Goal: Task Accomplishment & Management: Manage account settings

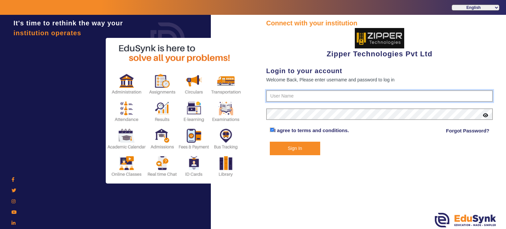
click at [278, 98] on input "text" at bounding box center [379, 96] width 227 height 12
type input "1008790000"
click at [270, 142] on button "Sign In" at bounding box center [295, 149] width 51 height 14
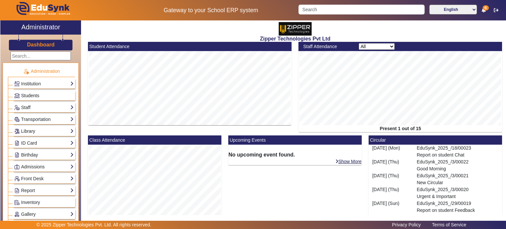
click at [36, 95] on span "Students" at bounding box center [30, 95] width 18 height 5
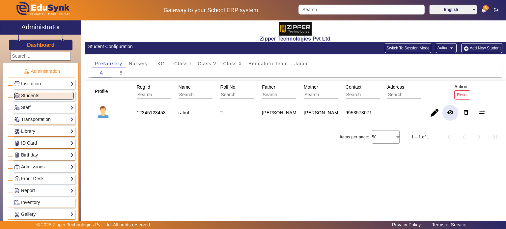
click at [452, 113] on mat-icon "remove_red_eye" at bounding box center [450, 112] width 7 height 7
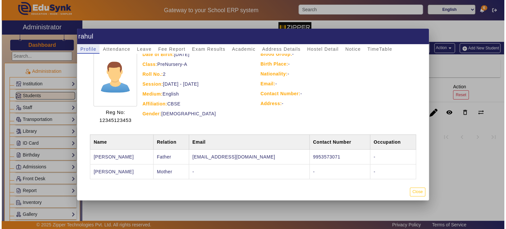
scroll to position [43, 0]
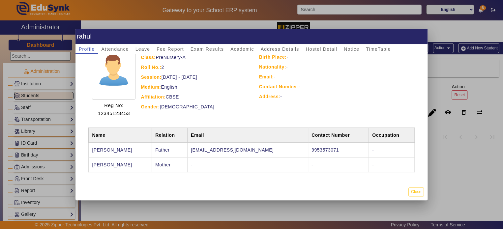
click at [236, 43] on h1 "rahul" at bounding box center [251, 36] width 352 height 15
click at [237, 51] on span "Academic" at bounding box center [241, 49] width 23 height 5
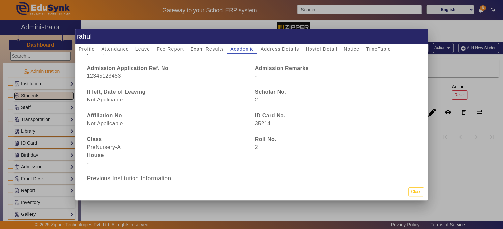
click at [262, 121] on div "35214" at bounding box center [335, 124] width 168 height 8
click at [411, 192] on button "Close" at bounding box center [415, 191] width 15 height 9
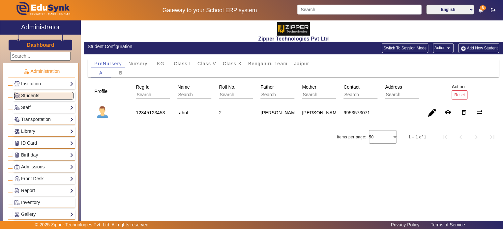
click at [411, 192] on button "Close" at bounding box center [415, 191] width 15 height 9
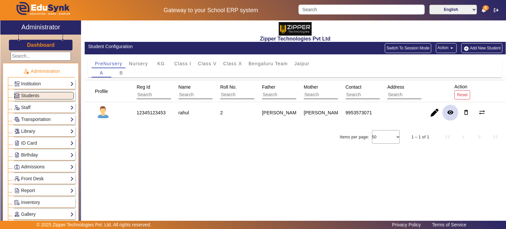
click at [454, 113] on span "button" at bounding box center [450, 113] width 16 height 16
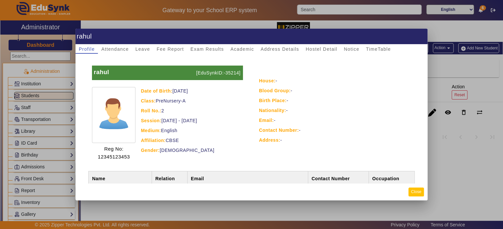
click at [419, 192] on button "Close" at bounding box center [415, 191] width 15 height 9
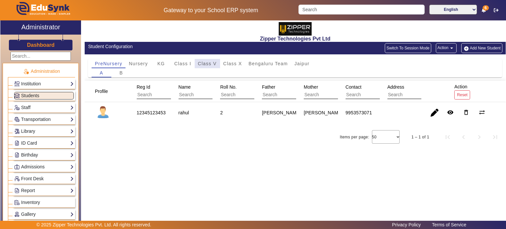
click at [213, 67] on span "Class V" at bounding box center [207, 63] width 19 height 9
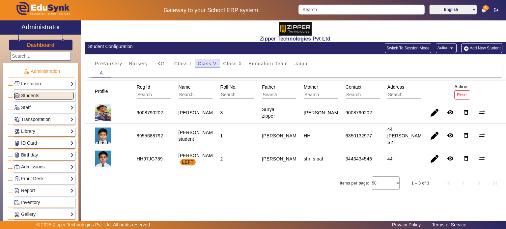
click at [213, 67] on span "Class V" at bounding box center [207, 63] width 19 height 9
click at [112, 67] on span "PreNursery" at bounding box center [108, 63] width 27 height 9
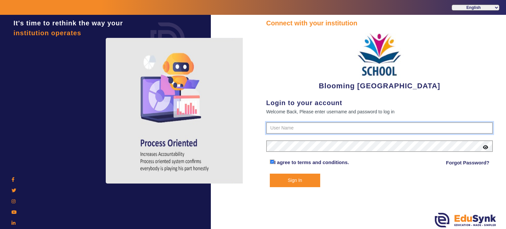
click at [286, 126] on input "text" at bounding box center [379, 128] width 227 height 12
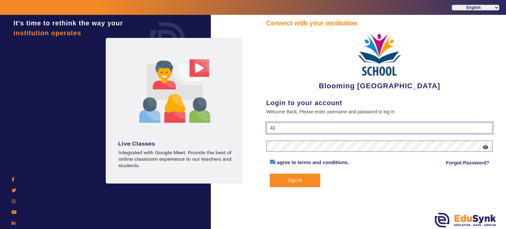
type input "4141419999"
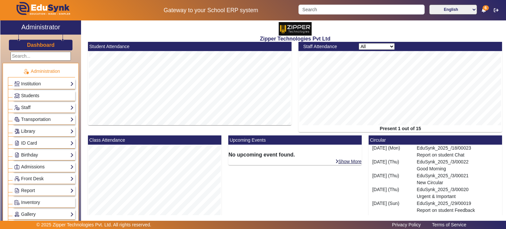
click at [41, 95] on link "Students" at bounding box center [44, 96] width 60 height 8
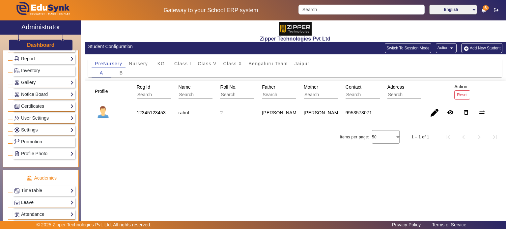
scroll to position [132, 0]
click at [43, 129] on link "Settings" at bounding box center [44, 130] width 60 height 8
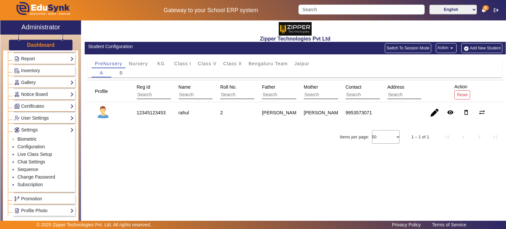
click at [30, 138] on link "Biometric" at bounding box center [26, 138] width 19 height 5
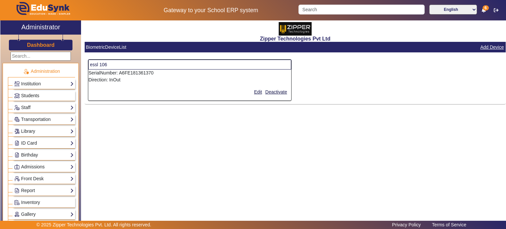
click at [37, 93] on span "Students" at bounding box center [30, 95] width 18 height 5
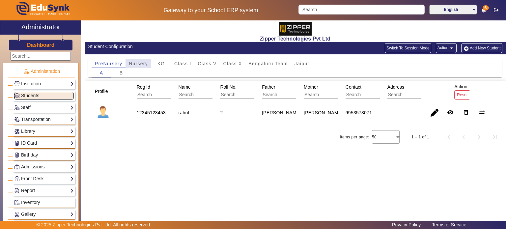
click at [144, 66] on span "Nursery" at bounding box center [138, 63] width 19 height 9
click at [160, 64] on span "KG" at bounding box center [161, 63] width 8 height 5
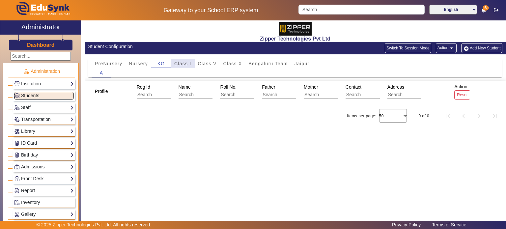
click at [178, 63] on span "Class I" at bounding box center [182, 63] width 17 height 5
click at [205, 64] on span "Class V" at bounding box center [207, 63] width 19 height 5
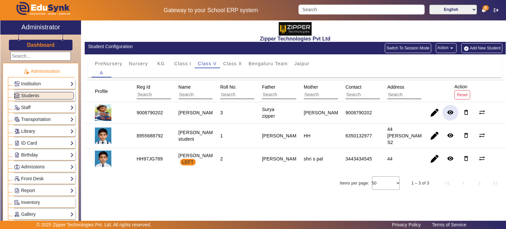
click at [448, 114] on mat-icon "remove_red_eye" at bounding box center [450, 112] width 7 height 7
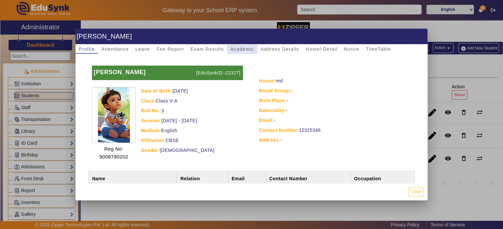
click at [236, 47] on span "Academic" at bounding box center [241, 49] width 23 height 5
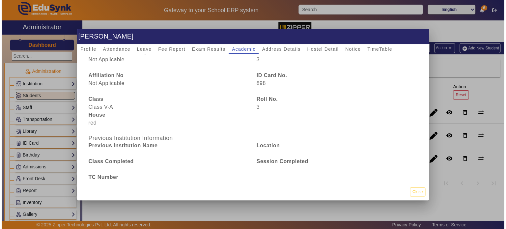
scroll to position [88, 0]
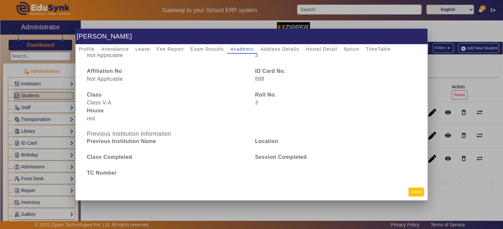
click at [417, 195] on button "Close" at bounding box center [415, 191] width 15 height 9
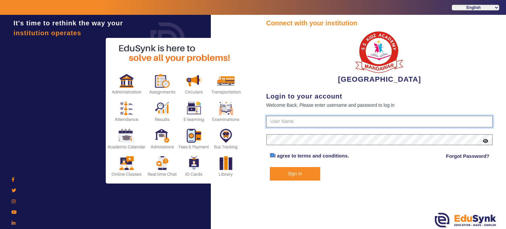
click at [285, 124] on input "text" at bounding box center [379, 122] width 227 height 12
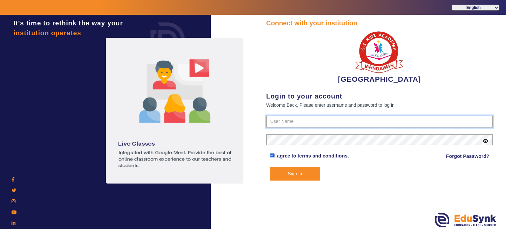
type input "9928895959"
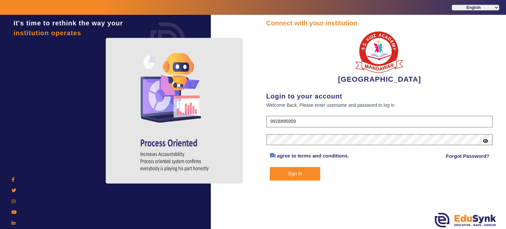
click at [300, 170] on button "Sign In" at bounding box center [295, 174] width 51 height 14
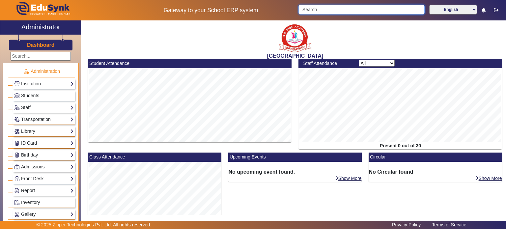
click at [327, 12] on input "Search" at bounding box center [361, 10] width 126 height 10
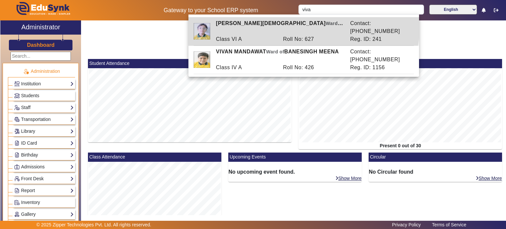
click at [291, 26] on div "VIVAN JAIN Ward of RAKESH JAIN" at bounding box center [279, 27] width 134 height 16
type input "VIVAN JAIN"
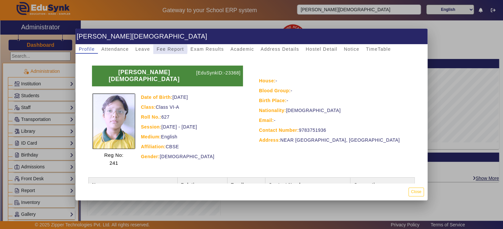
click at [166, 49] on span "Fee Report" at bounding box center [169, 49] width 27 height 5
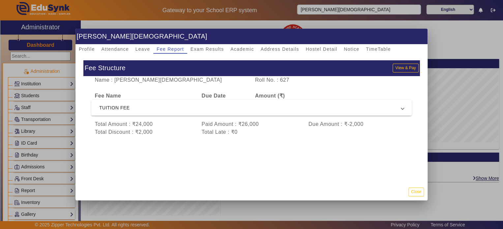
click at [175, 109] on span "TUITION FEE" at bounding box center [250, 108] width 302 height 8
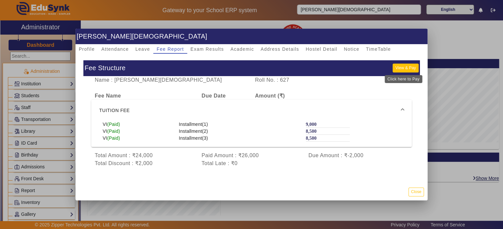
click at [412, 65] on button "View & Pay" at bounding box center [405, 68] width 26 height 9
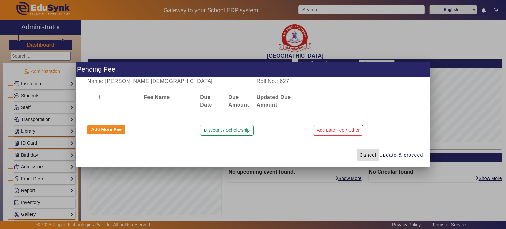
click at [365, 153] on span "Cancel" at bounding box center [368, 155] width 17 height 7
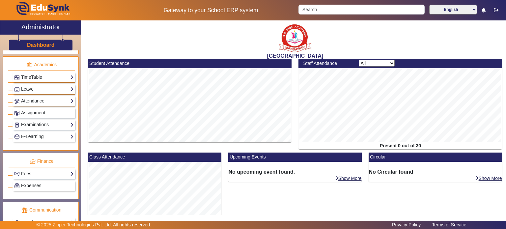
scroll to position [253, 0]
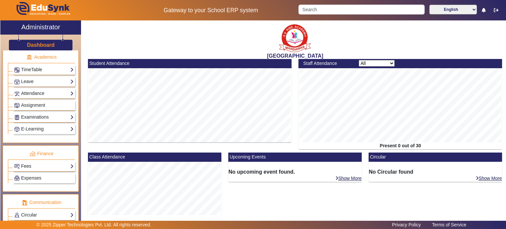
click at [43, 166] on link "Fees" at bounding box center [44, 166] width 60 height 8
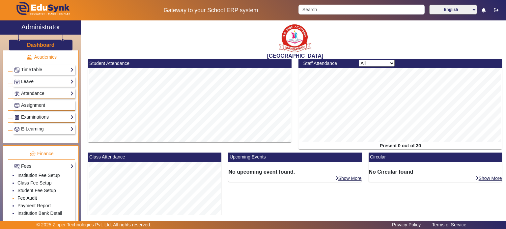
click at [34, 195] on link "Fee Audit" at bounding box center [26, 197] width 19 height 5
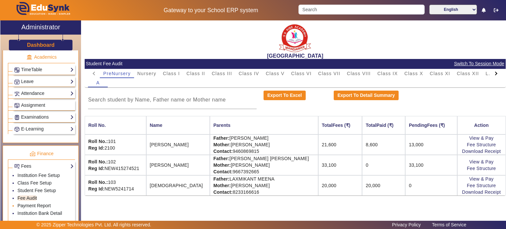
click at [33, 203] on link "Payment Report" at bounding box center [33, 205] width 33 height 5
click at [37, 203] on link "Payment Report" at bounding box center [33, 205] width 33 height 5
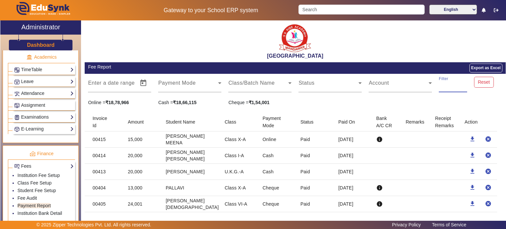
click at [441, 86] on input "Filter" at bounding box center [453, 86] width 28 height 8
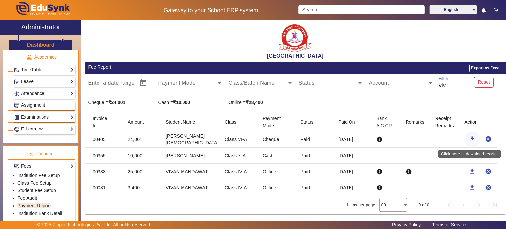
type input "viv"
click at [469, 139] on mat-icon "download" at bounding box center [472, 139] width 7 height 7
click at [32, 195] on link "Fee Audit" at bounding box center [26, 197] width 19 height 5
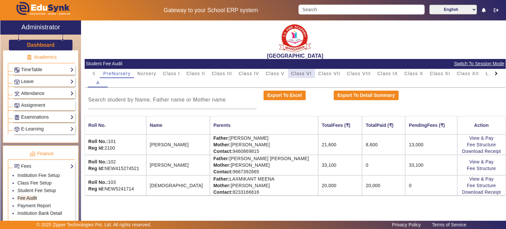
click at [305, 74] on span "Class VI" at bounding box center [301, 73] width 20 height 5
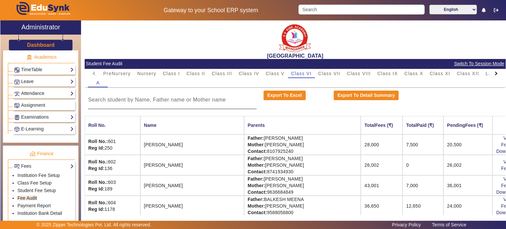
click at [176, 104] on div at bounding box center [172, 100] width 169 height 18
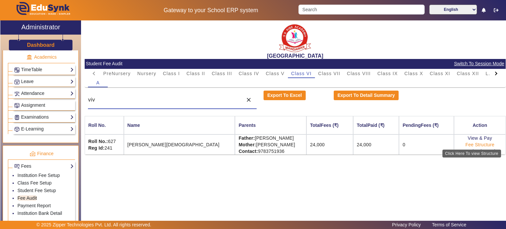
type input "viv"
click at [473, 143] on link "Fee Structure" at bounding box center [479, 144] width 29 height 5
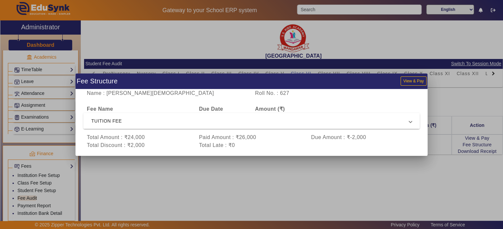
click at [341, 120] on span "TUITION FEE" at bounding box center [250, 121] width 318 height 8
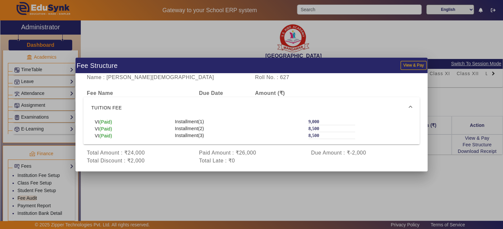
click at [344, 180] on div at bounding box center [251, 114] width 503 height 229
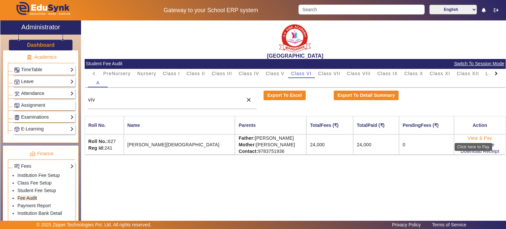
click at [478, 138] on link "View & Pay" at bounding box center [480, 137] width 24 height 5
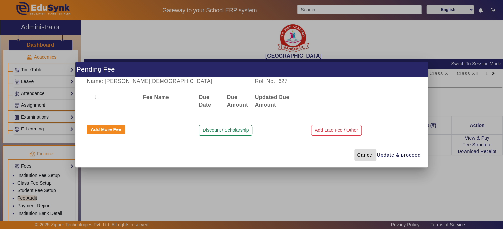
click at [366, 157] on span "Cancel" at bounding box center [365, 155] width 17 height 7
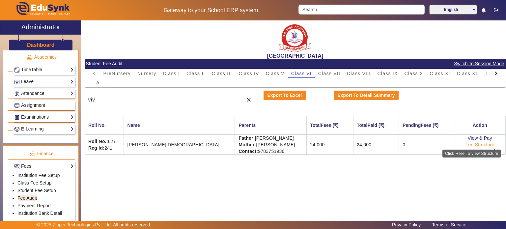
click at [472, 145] on link "Fee Structure" at bounding box center [479, 144] width 29 height 5
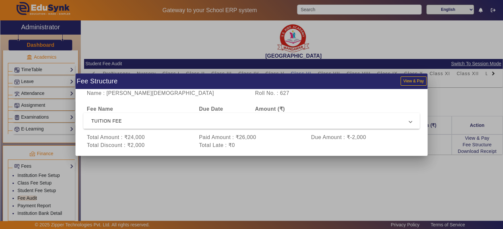
click at [211, 123] on span "TUITION FEE" at bounding box center [250, 121] width 318 height 8
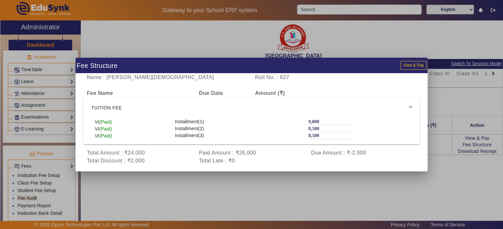
click at [201, 50] on div at bounding box center [251, 114] width 503 height 229
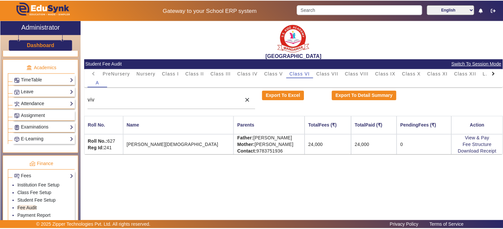
scroll to position [242, 0]
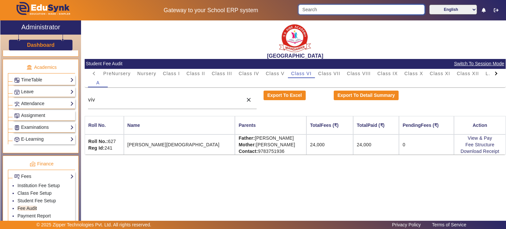
click at [330, 7] on input "Search" at bounding box center [361, 10] width 126 height 10
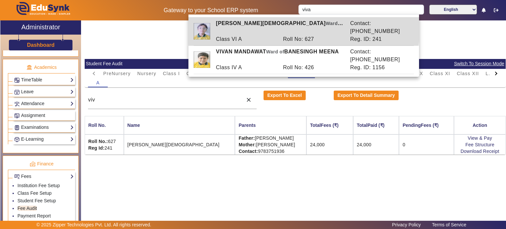
click at [303, 35] on div "Roll No: 627" at bounding box center [313, 39] width 67 height 8
type input "VIVAN JAIN"
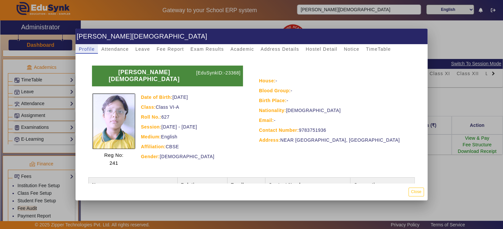
click at [230, 74] on p "[EduSynkID:-23368]" at bounding box center [218, 76] width 48 height 21
copy p "23368"
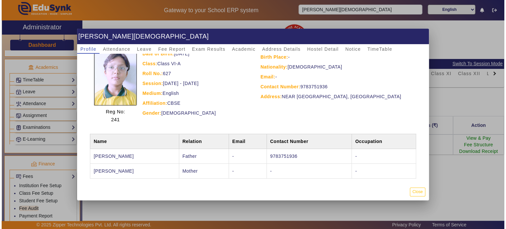
scroll to position [0, 0]
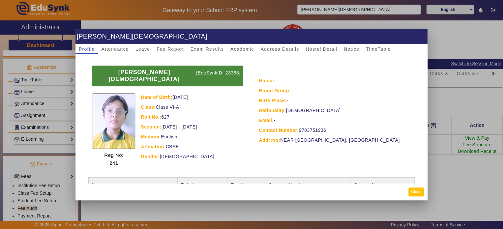
click at [413, 191] on button "Close" at bounding box center [415, 191] width 15 height 9
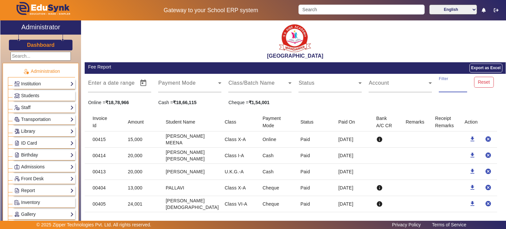
click at [443, 89] on input "Filter" at bounding box center [453, 86] width 28 height 8
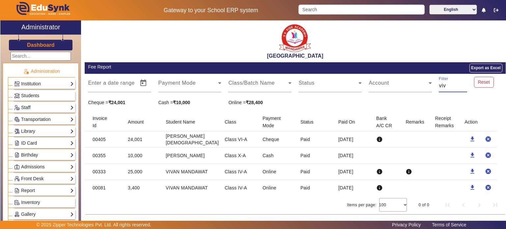
type input "viv"
click at [139, 142] on mat-cell "24,001" at bounding box center [142, 139] width 38 height 16
click at [148, 140] on mat-cell "24,001" at bounding box center [142, 139] width 38 height 16
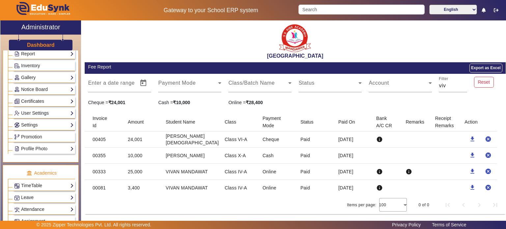
scroll to position [96, 0]
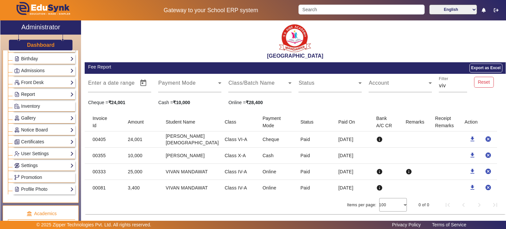
click at [43, 91] on link "Report" at bounding box center [44, 95] width 60 height 8
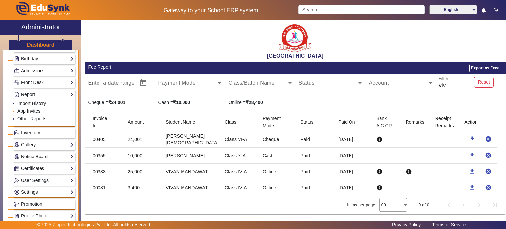
click at [33, 110] on link "App Invites" at bounding box center [28, 110] width 23 height 5
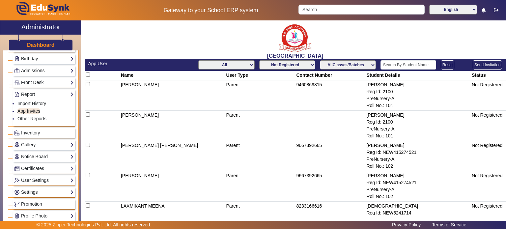
click at [224, 67] on select "All Teacher Parent Driver Support Staff" at bounding box center [226, 64] width 56 height 9
click at [198, 60] on select "All Teacher Parent Driver Support Staff" at bounding box center [226, 64] width 56 height 9
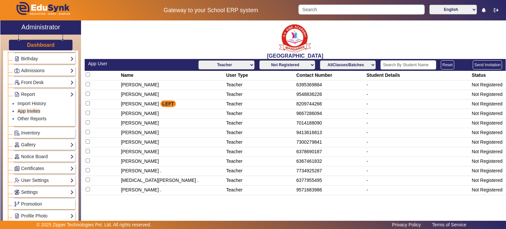
click at [233, 66] on select "All Teacher Parent Driver Support Staff" at bounding box center [226, 64] width 56 height 9
click at [198, 60] on select "All Teacher Parent Driver Support Staff" at bounding box center [226, 64] width 56 height 9
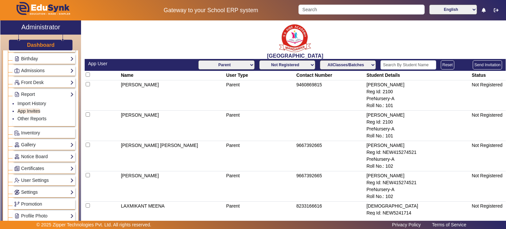
click at [249, 63] on select "All Teacher Parent Driver Support Staff" at bounding box center [226, 64] width 56 height 9
select select "All"
click at [198, 60] on select "All Teacher Parent Driver Support Staff" at bounding box center [226, 64] width 56 height 9
click at [271, 68] on select "Not Registered Registered" at bounding box center [287, 64] width 56 height 9
select select "registered"
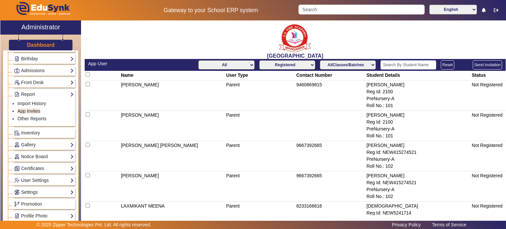
click at [259, 60] on select "Not Registered Registered" at bounding box center [287, 64] width 56 height 9
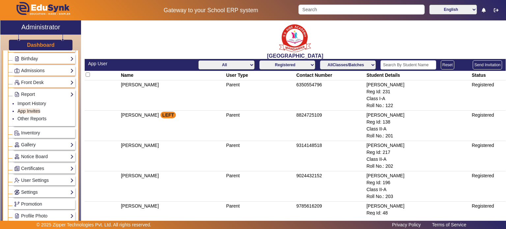
click at [322, 63] on select "AllClasses/Batches PreNursery-A Nursery-A Class I-A Class II-A Class II-B Class…" at bounding box center [348, 64] width 56 height 9
click at [320, 60] on select "AllClasses/Batches PreNursery-A Nursery-A Class I-A Class II-A Class II-B Class…" at bounding box center [348, 64] width 56 height 9
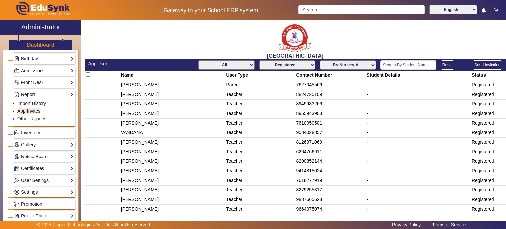
click at [335, 72] on th "Contact Number" at bounding box center [330, 76] width 70 height 10
click at [339, 63] on select "AllClasses/Batches PreNursery-A Nursery-A Class I-A Class II-A Class II-B Class…" at bounding box center [348, 64] width 56 height 9
select select "L.K.G.-A"
click at [320, 60] on select "AllClasses/Batches PreNursery-A Nursery-A Class I-A Class II-A Class II-B Class…" at bounding box center [348, 64] width 56 height 9
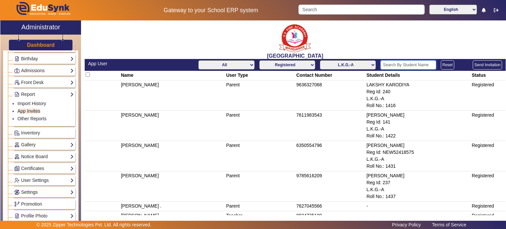
click at [387, 63] on input "text" at bounding box center [408, 64] width 56 height 9
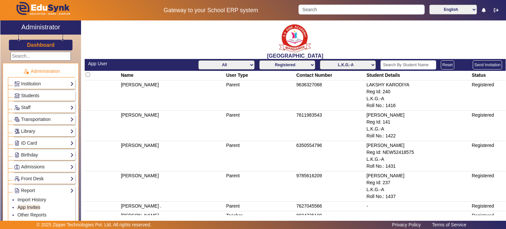
click at [37, 96] on span "Students" at bounding box center [30, 95] width 18 height 5
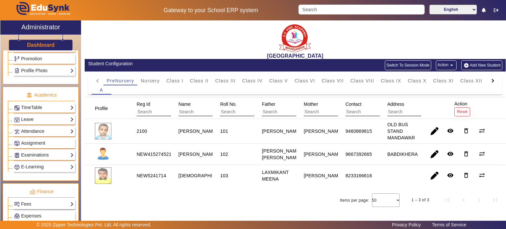
scroll to position [215, 0]
click at [48, 153] on link "Examinations" at bounding box center [44, 155] width 60 height 8
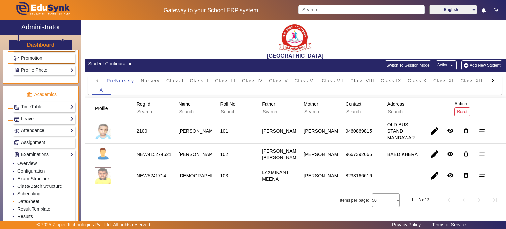
scroll to position [258, 0]
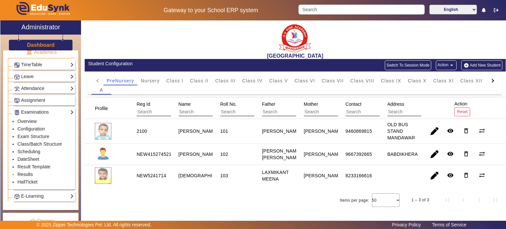
click at [28, 172] on link "Results" at bounding box center [24, 174] width 15 height 5
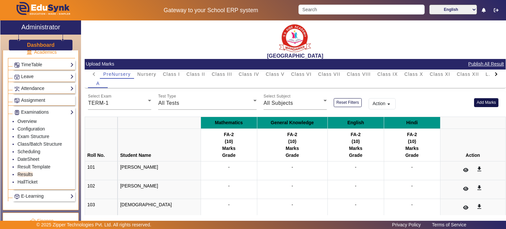
click at [477, 102] on button "Add Marks" at bounding box center [486, 102] width 25 height 9
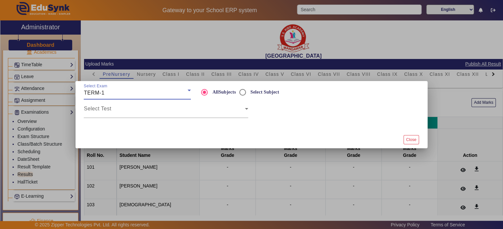
click at [153, 94] on div "TERM-1" at bounding box center [136, 93] width 104 height 8
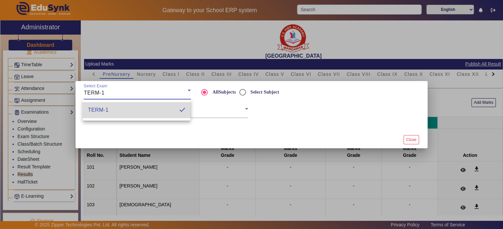
click at [153, 104] on mat-option "TERM-1" at bounding box center [137, 110] width 108 height 16
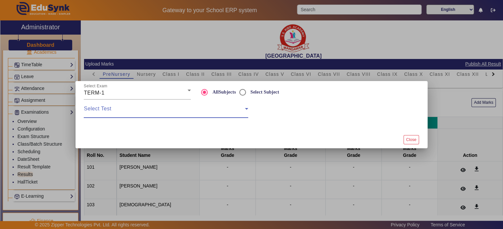
click at [204, 115] on span at bounding box center [164, 111] width 161 height 8
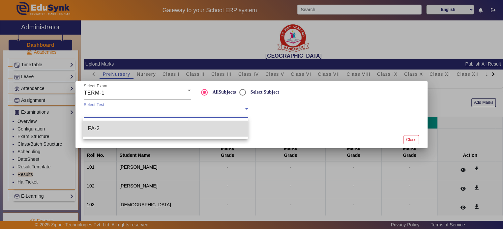
click at [199, 131] on mat-option "FA-2" at bounding box center [165, 129] width 165 height 16
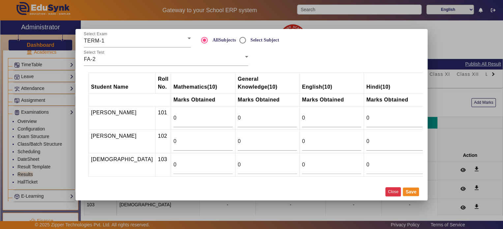
click at [394, 195] on button "Close" at bounding box center [392, 191] width 15 height 9
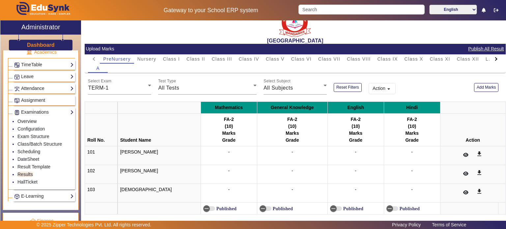
scroll to position [22, 0]
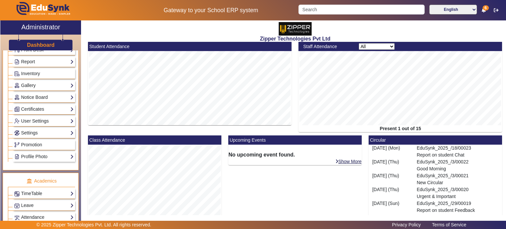
scroll to position [130, 0]
click at [47, 128] on link "Settings" at bounding box center [44, 132] width 60 height 8
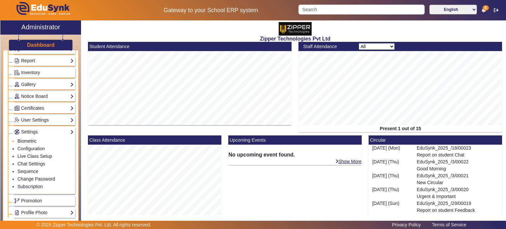
click at [33, 138] on link "Biometric" at bounding box center [26, 140] width 19 height 5
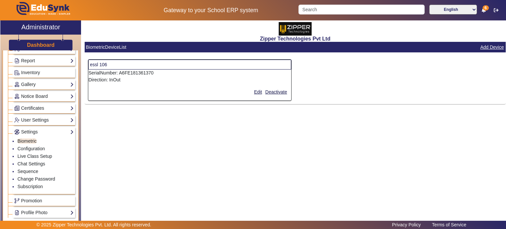
click at [138, 74] on p "SerialNumber: A6FE181361370" at bounding box center [189, 73] width 203 height 7
copy p "A6FE181361370"
click at [318, 7] on input "Search" at bounding box center [361, 10] width 126 height 10
paste input "A6FE181361370"
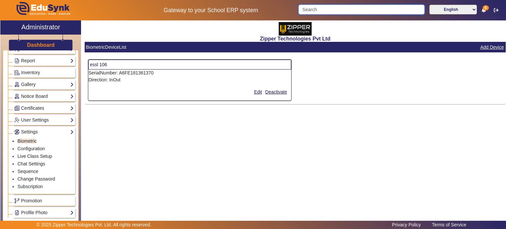
type input "A6FE181361370"
click at [318, 7] on input "A6FE181361370" at bounding box center [360, 10] width 125 height 10
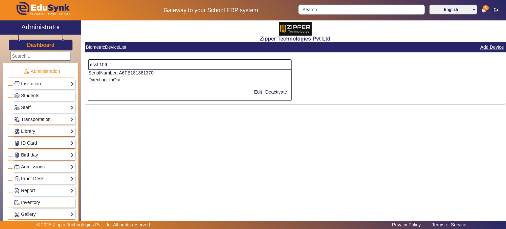
click at [38, 96] on span "Students" at bounding box center [30, 95] width 18 height 5
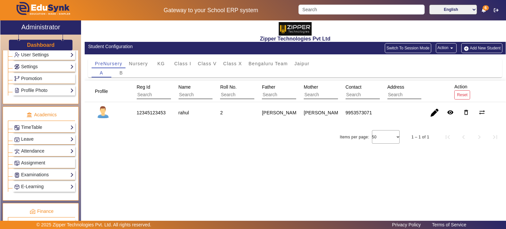
scroll to position [196, 0]
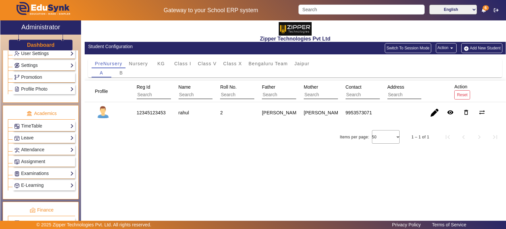
click at [45, 146] on link "Attendance" at bounding box center [44, 150] width 60 height 8
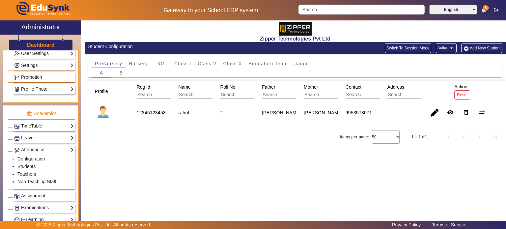
click at [36, 156] on link "Configuration" at bounding box center [30, 158] width 27 height 5
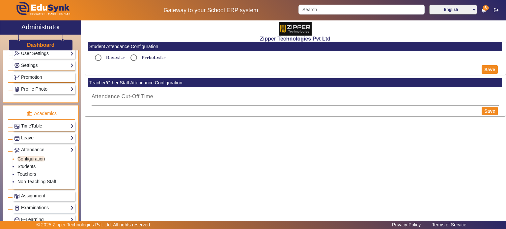
radio input "true"
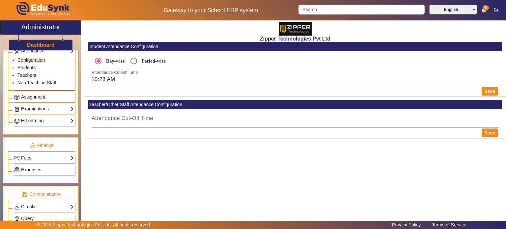
scroll to position [297, 0]
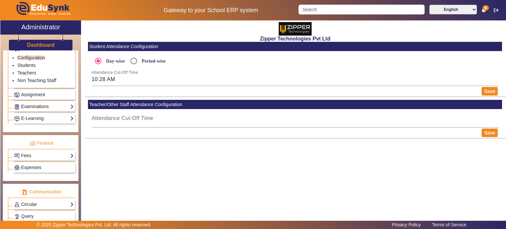
click at [47, 103] on link "Examinations" at bounding box center [44, 107] width 60 height 8
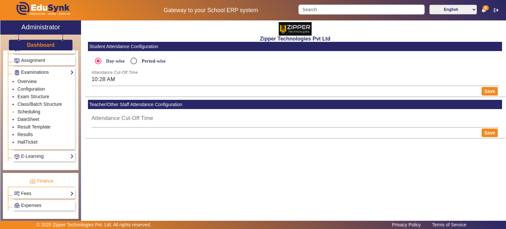
click at [33, 109] on link "Scheduling" at bounding box center [28, 111] width 23 height 5
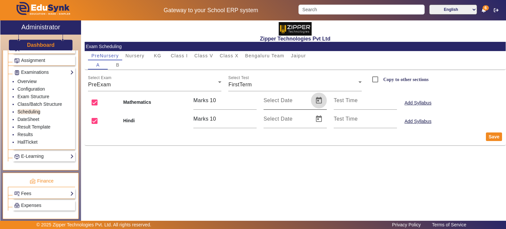
click at [312, 100] on span "Open calendar" at bounding box center [319, 101] width 16 height 16
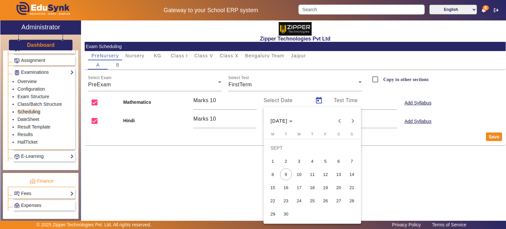
click at [297, 169] on span "10" at bounding box center [299, 174] width 12 height 12
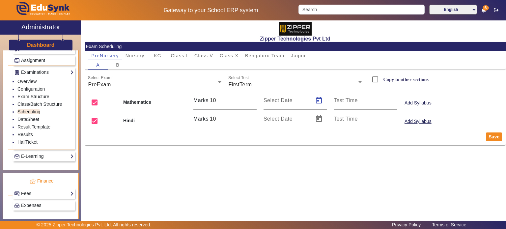
type input "[DATE]"
click at [285, 100] on input "[DATE]" at bounding box center [287, 103] width 46 height 8
click at [282, 120] on mat-label "Select Date" at bounding box center [278, 119] width 29 height 6
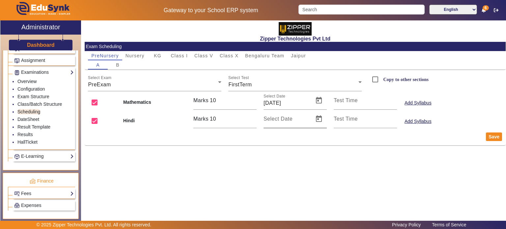
click at [282, 120] on input "Select Date" at bounding box center [287, 122] width 46 height 8
paste input "[DATE]"
type input "[DATE]"
click at [284, 140] on mat-card-actions "Save" at bounding box center [295, 136] width 421 height 17
click at [272, 121] on input "[DATE]" at bounding box center [287, 122] width 46 height 8
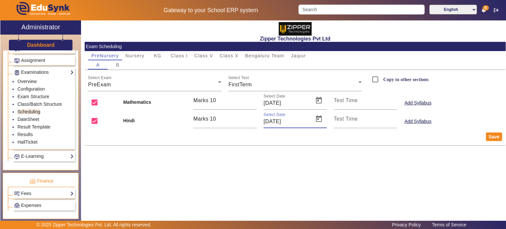
click at [272, 121] on input "[DATE]" at bounding box center [287, 122] width 46 height 8
click at [272, 104] on input "[DATE]" at bounding box center [287, 103] width 46 height 8
click at [271, 122] on input "[DATE]" at bounding box center [287, 122] width 46 height 8
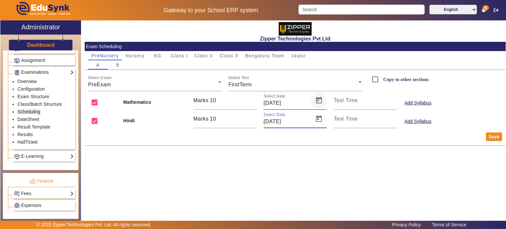
click at [320, 101] on span "Open calendar" at bounding box center [319, 101] width 16 height 16
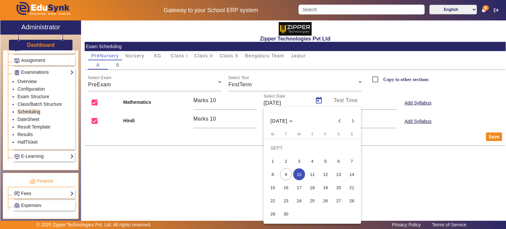
drag, startPoint x: 314, startPoint y: 179, endPoint x: 314, endPoint y: 186, distance: 7.9
click at [314, 186] on tbody "[DATE] 2 3 4 5 6 7 8 9 10 11 12 13 14 15 16 17 18 19 20 21 22 23 24 25 26 27 28…" at bounding box center [312, 180] width 92 height 79
click at [314, 186] on span "18" at bounding box center [312, 187] width 12 height 12
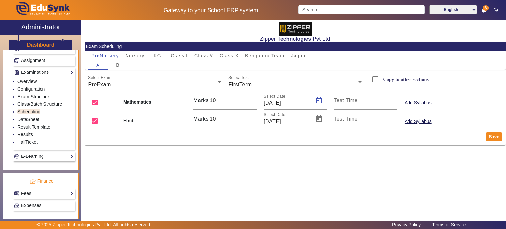
type input "[DATE]"
click at [282, 103] on input "[DATE]" at bounding box center [287, 103] width 46 height 8
click at [281, 123] on input "[DATE]" at bounding box center [287, 122] width 46 height 8
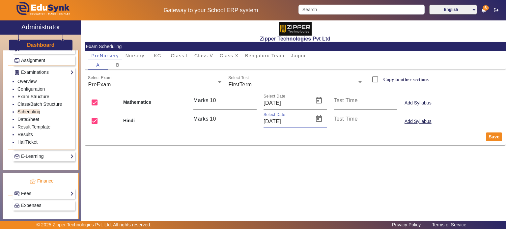
click at [281, 123] on input "[DATE]" at bounding box center [287, 122] width 46 height 8
paste input "18/09"
paste input "[DATE]"
click at [281, 123] on input "18/09/202518/09/2025" at bounding box center [287, 122] width 46 height 8
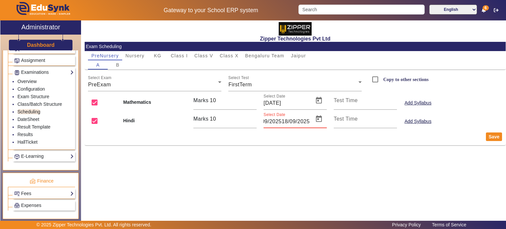
paste input
type input "[DATE]"
click at [279, 136] on mat-card-actions "Save" at bounding box center [295, 136] width 421 height 17
click at [297, 104] on input "18/09/2025" at bounding box center [287, 103] width 46 height 8
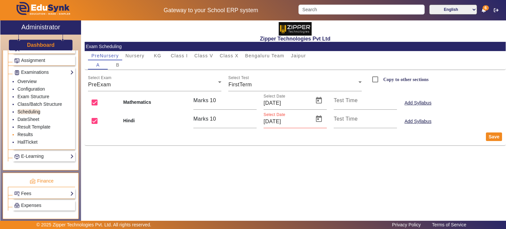
click at [30, 132] on link "Results" at bounding box center [24, 134] width 15 height 5
click at [28, 133] on link "Results" at bounding box center [24, 134] width 15 height 5
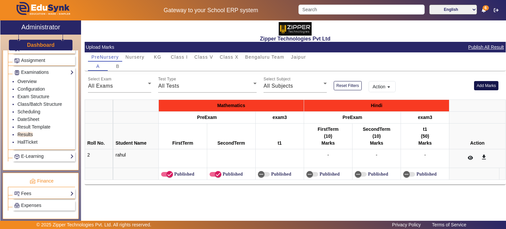
click at [490, 84] on button "Add Marks" at bounding box center [486, 85] width 25 height 9
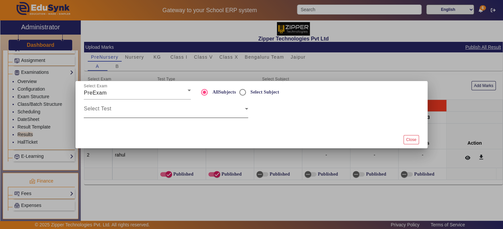
click at [199, 104] on div "Select Test" at bounding box center [166, 108] width 164 height 18
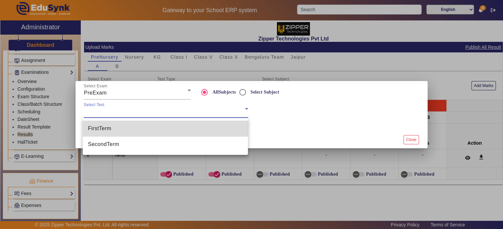
click at [178, 124] on mat-option "FirstTerm" at bounding box center [165, 129] width 165 height 16
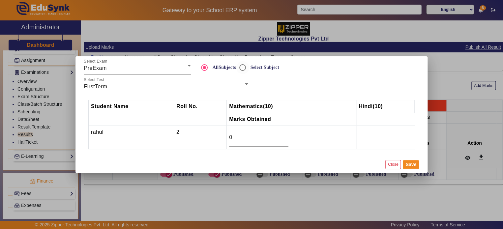
click at [251, 67] on label "Select Subject" at bounding box center [264, 68] width 30 height 6
click at [249, 67] on input "Select Subject" at bounding box center [242, 67] width 13 height 13
radio input "true"
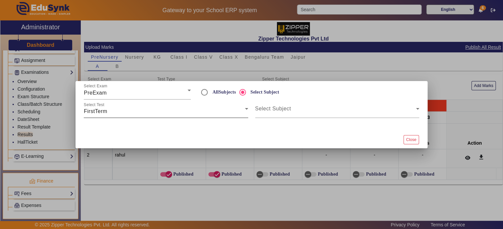
click at [210, 116] on div "Select Test FirstTerm" at bounding box center [166, 108] width 164 height 18
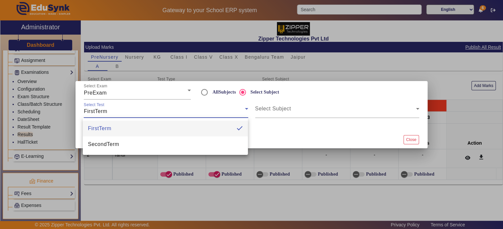
click at [279, 109] on div at bounding box center [251, 114] width 503 height 229
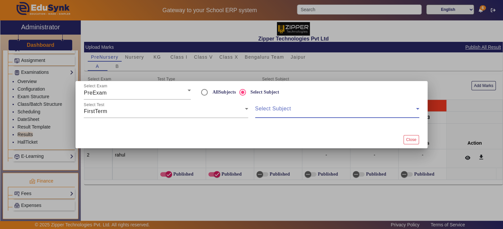
click at [279, 109] on span at bounding box center [335, 111] width 161 height 8
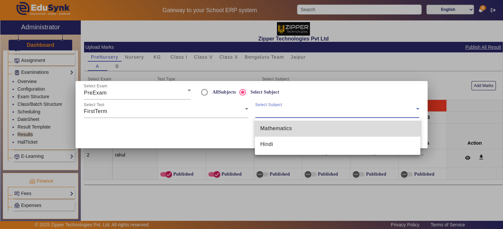
click at [276, 124] on mat-option "Mathematics" at bounding box center [337, 129] width 165 height 16
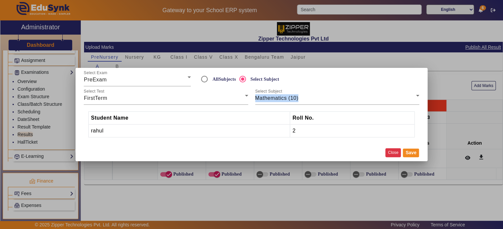
click at [393, 151] on button "Close" at bounding box center [392, 152] width 15 height 9
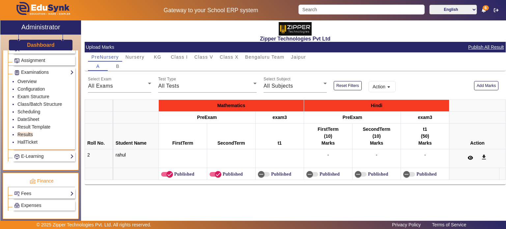
click at [471, 160] on button at bounding box center [470, 158] width 13 height 11
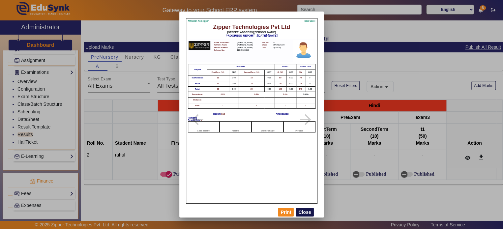
click at [308, 213] on button "Close" at bounding box center [304, 212] width 18 height 9
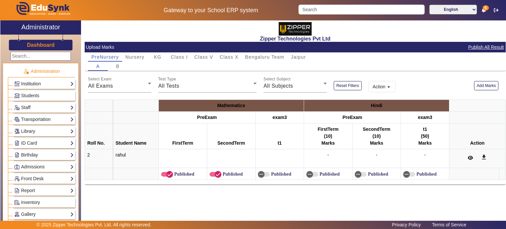
click at [48, 84] on link "Institution" at bounding box center [44, 84] width 60 height 8
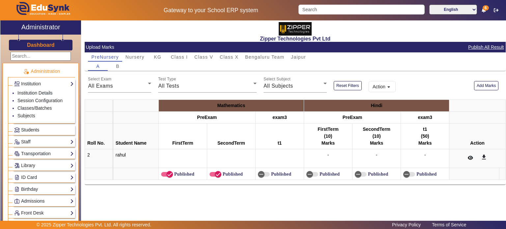
click at [41, 128] on link "Students" at bounding box center [44, 130] width 60 height 8
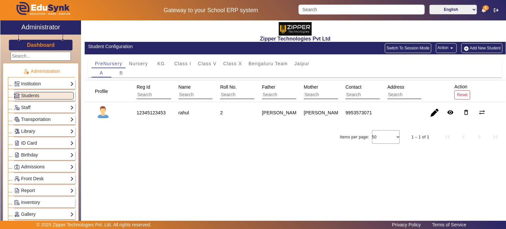
click at [42, 142] on link "ID Card" at bounding box center [44, 143] width 60 height 8
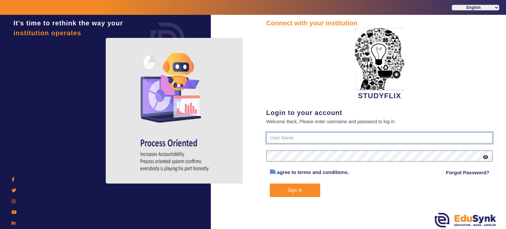
click at [315, 135] on input "text" at bounding box center [379, 138] width 227 height 12
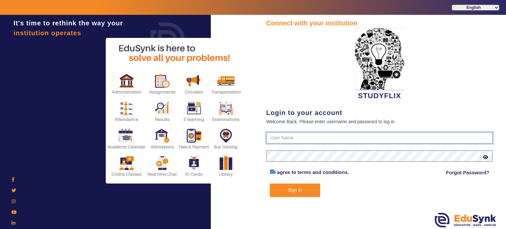
type input "6354922771"
click at [270, 183] on button "Sign In" at bounding box center [295, 190] width 51 height 14
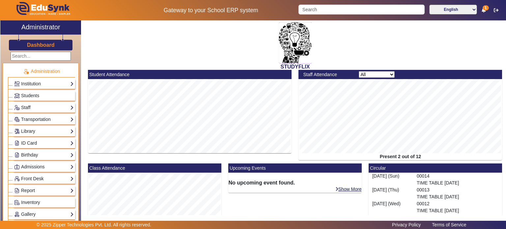
click at [30, 46] on h3 "Dashboard" at bounding box center [41, 45] width 28 height 6
click at [39, 107] on link "Staff" at bounding box center [44, 108] width 60 height 8
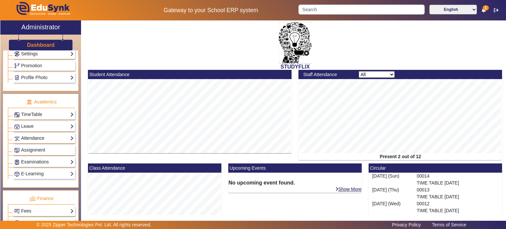
click at [42, 137] on link "Attendance" at bounding box center [44, 138] width 60 height 8
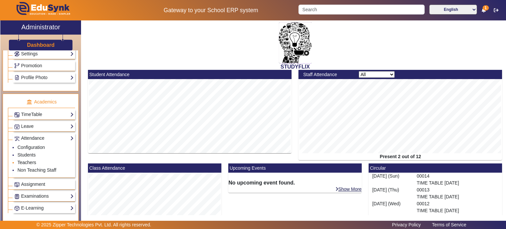
click at [31, 160] on link "Teachers" at bounding box center [26, 162] width 19 height 5
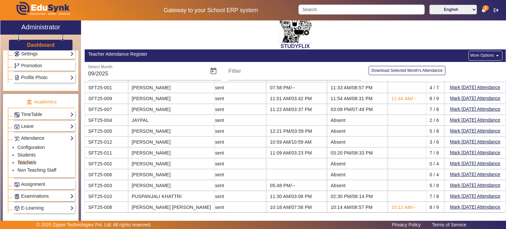
scroll to position [0, 305]
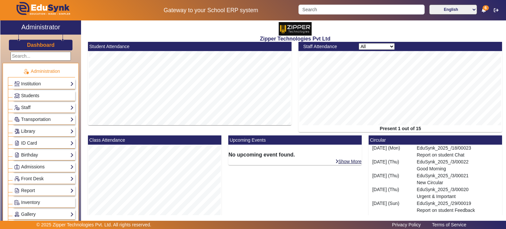
click at [36, 95] on span "Students" at bounding box center [30, 95] width 18 height 5
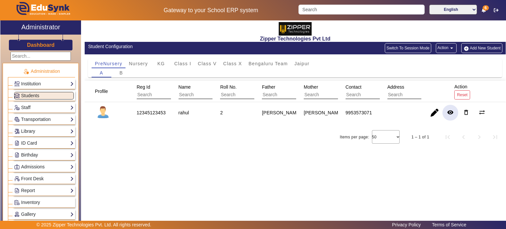
click at [452, 113] on mat-icon "remove_red_eye" at bounding box center [450, 112] width 7 height 7
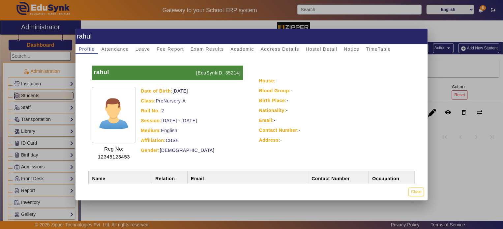
click at [451, 141] on div at bounding box center [251, 114] width 503 height 229
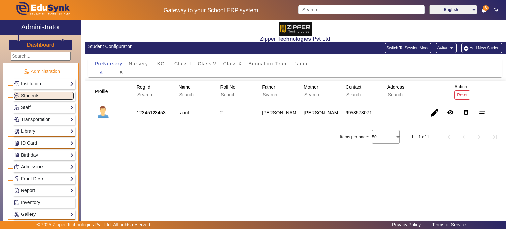
click at [210, 59] on div "PreNursery Nursery KG Class I Class V Class X Bengaluru Team Jaipur A B" at bounding box center [295, 67] width 421 height 26
click at [210, 61] on span "Class V" at bounding box center [207, 63] width 19 height 5
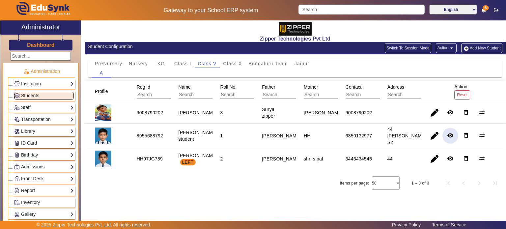
click at [453, 135] on mat-icon "remove_red_eye" at bounding box center [450, 135] width 7 height 7
click at [448, 111] on mat-icon "remove_red_eye" at bounding box center [450, 112] width 7 height 7
click at [236, 63] on span "Class X" at bounding box center [232, 63] width 19 height 5
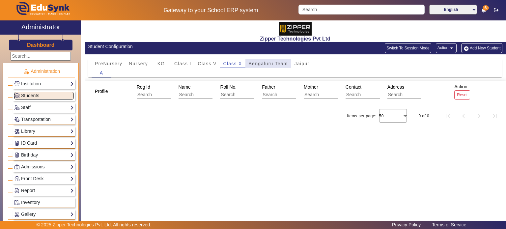
click at [260, 62] on span "Bengaluru Team" at bounding box center [268, 63] width 39 height 5
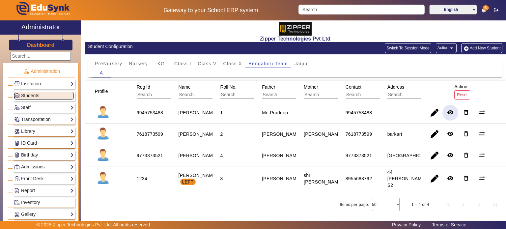
click at [452, 114] on span "button" at bounding box center [450, 113] width 16 height 16
click at [452, 139] on span "button" at bounding box center [450, 134] width 16 height 16
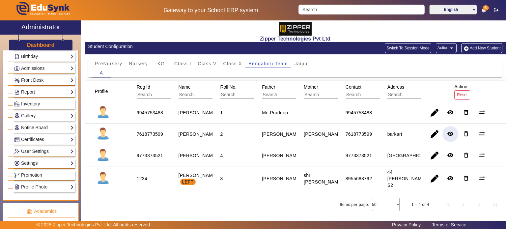
scroll to position [99, 0]
click at [41, 159] on link "Settings" at bounding box center [44, 163] width 60 height 8
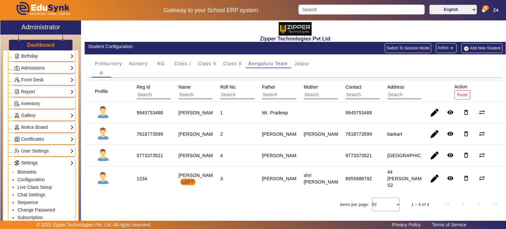
click at [32, 170] on link "Biometric" at bounding box center [26, 171] width 19 height 5
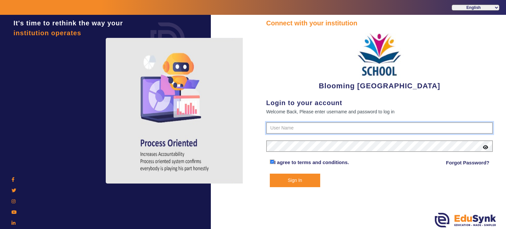
click at [284, 128] on input "text" at bounding box center [379, 128] width 227 height 12
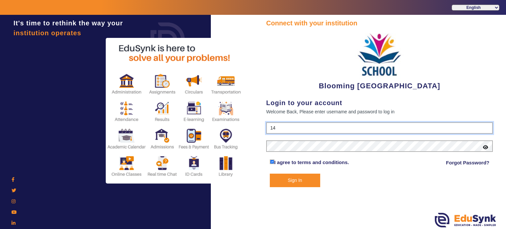
type input "1"
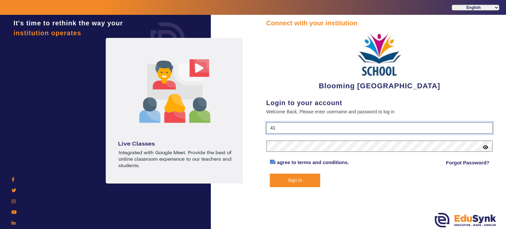
type input "4141419999"
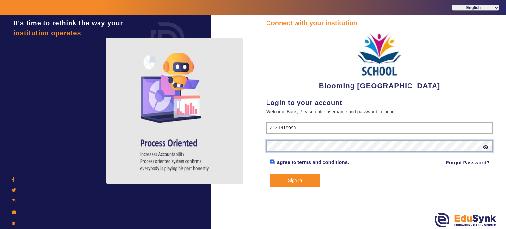
click at [270, 174] on button "Sign In" at bounding box center [295, 181] width 51 height 14
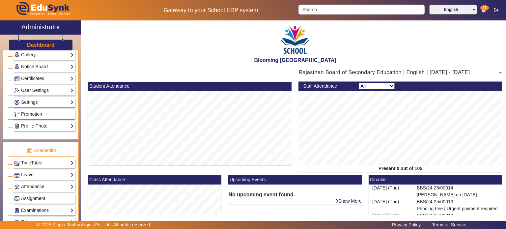
scroll to position [195, 0]
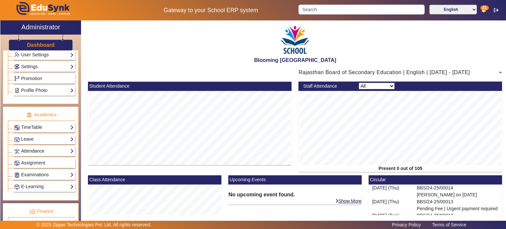
click at [42, 150] on link "Attendance" at bounding box center [44, 151] width 60 height 8
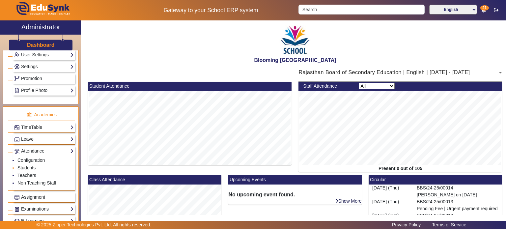
click at [32, 165] on link "Students" at bounding box center [26, 167] width 18 height 5
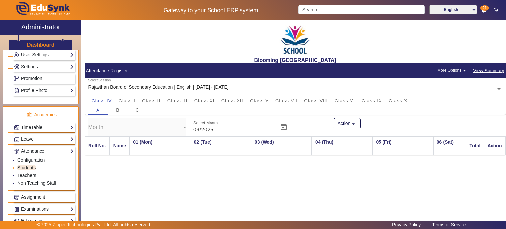
scroll to position [0, 264]
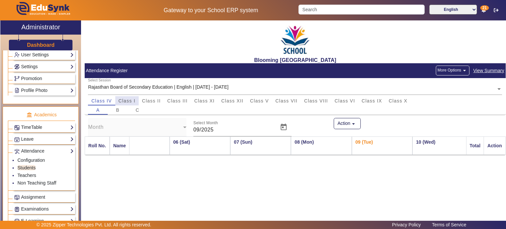
click at [125, 99] on span "Class I" at bounding box center [127, 100] width 17 height 5
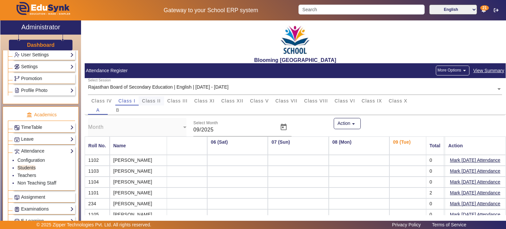
click at [142, 98] on span "Class II" at bounding box center [151, 100] width 19 height 5
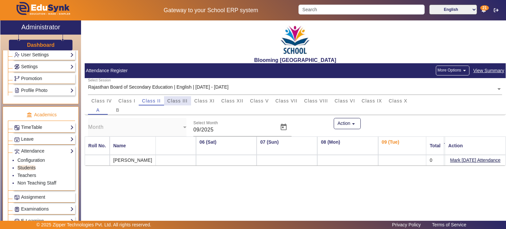
click at [171, 101] on span "Class III" at bounding box center [177, 100] width 20 height 5
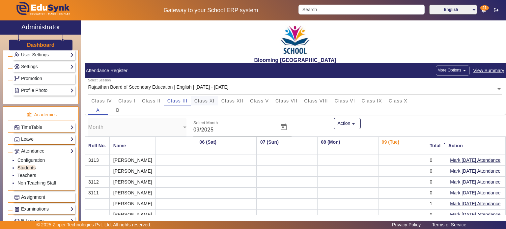
click at [198, 101] on span "Class XI" at bounding box center [204, 100] width 20 height 5
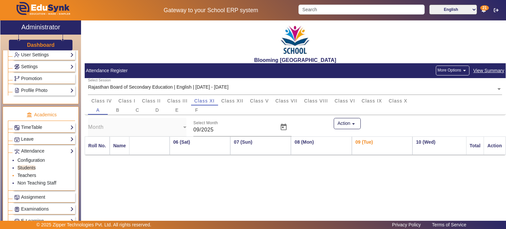
click at [25, 173] on link "Teachers" at bounding box center [26, 175] width 19 height 5
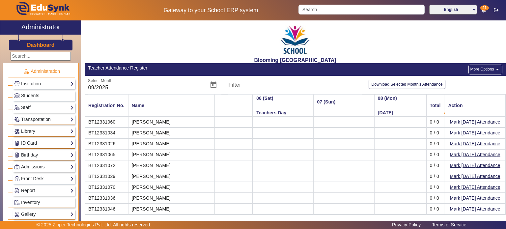
click at [38, 45] on h3 "Dashboard" at bounding box center [41, 45] width 28 height 6
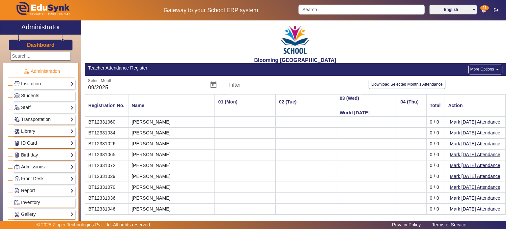
scroll to position [0, 265]
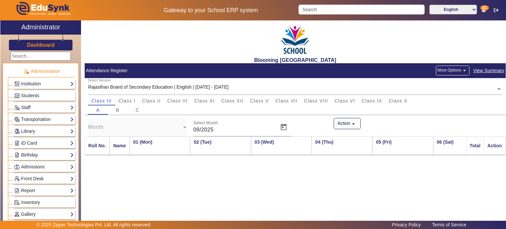
scroll to position [0, 264]
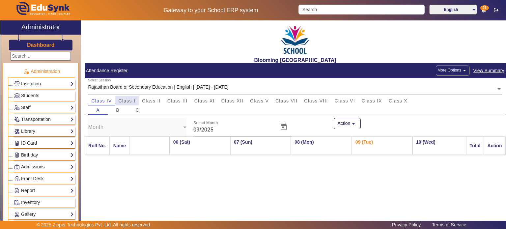
click at [132, 100] on span "Class I" at bounding box center [127, 100] width 17 height 5
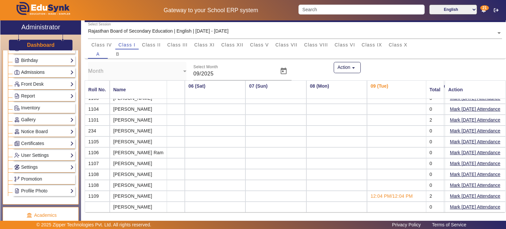
scroll to position [96, 0]
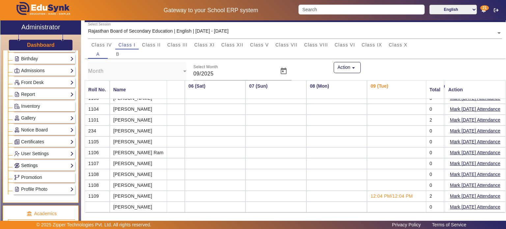
click at [44, 164] on link "Settings" at bounding box center [44, 166] width 60 height 8
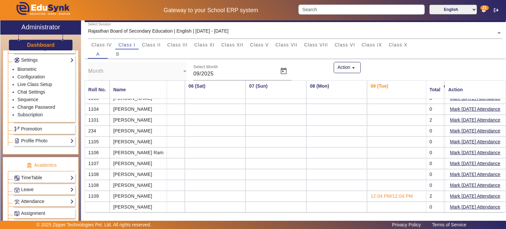
scroll to position [203, 0]
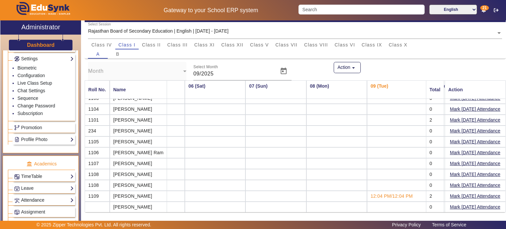
click at [48, 196] on link "Attendance" at bounding box center [44, 200] width 60 height 8
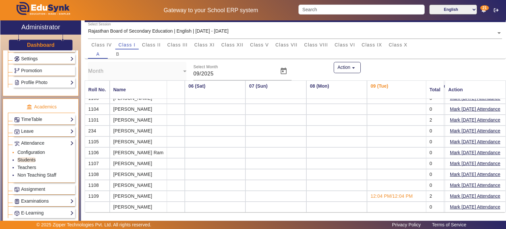
click at [32, 150] on link "Configuration" at bounding box center [30, 152] width 27 height 5
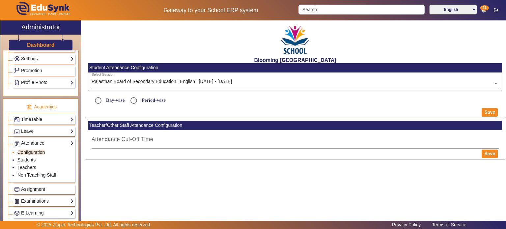
radio input "true"
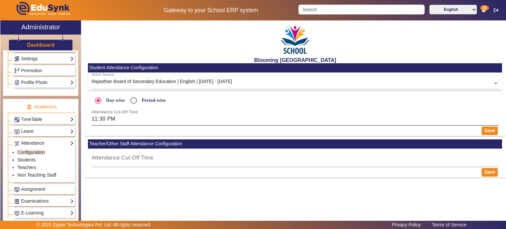
click at [140, 114] on div "Attendance Cut-Off Time 11:30 PM" at bounding box center [295, 116] width 407 height 18
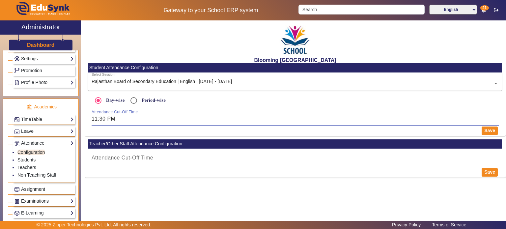
click at [137, 121] on input "11:30 PM" at bounding box center [295, 119] width 407 height 8
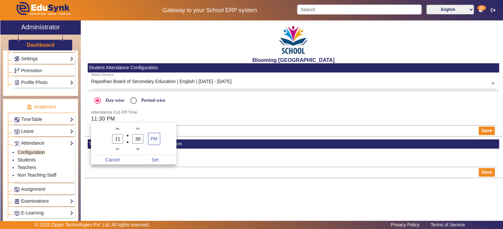
click at [137, 130] on icon "Add a minute" at bounding box center [138, 129] width 4 height 4
type input "32"
click at [151, 144] on span "PM" at bounding box center [154, 139] width 12 height 12
click at [155, 156] on span "Set" at bounding box center [155, 159] width 43 height 9
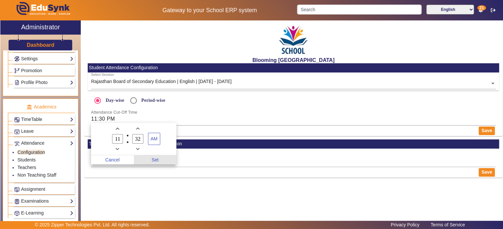
type input "11:32 AM"
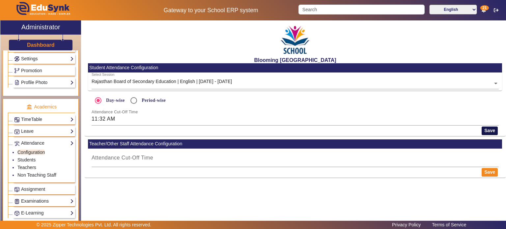
click at [494, 132] on button "Save" at bounding box center [490, 130] width 16 height 9
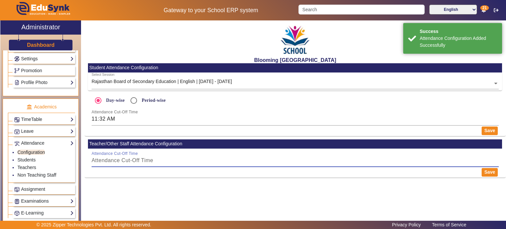
click at [206, 162] on input "Attendance Cut-Off Time" at bounding box center [295, 160] width 407 height 8
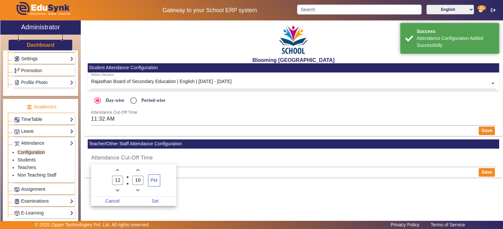
click at [138, 171] on icon "Add a minute" at bounding box center [138, 170] width 4 height 4
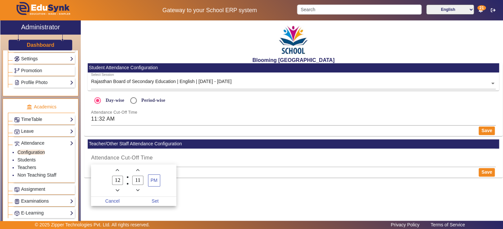
click at [138, 171] on icon "Add a minute" at bounding box center [138, 170] width 4 height 4
type input "13"
click at [156, 198] on span "Set" at bounding box center [155, 201] width 43 height 9
type input "12:13 PM"
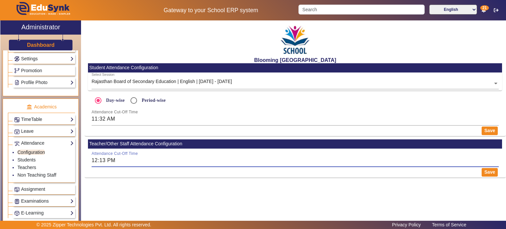
click at [323, 161] on input "12:13 PM" at bounding box center [295, 160] width 407 height 8
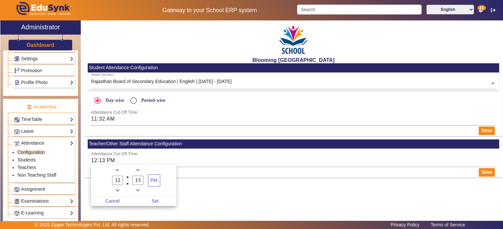
click at [137, 168] on icon "Add a minute" at bounding box center [138, 170] width 4 height 4
type input "15"
click at [158, 202] on span "Set" at bounding box center [155, 201] width 43 height 9
type input "12:15 PM"
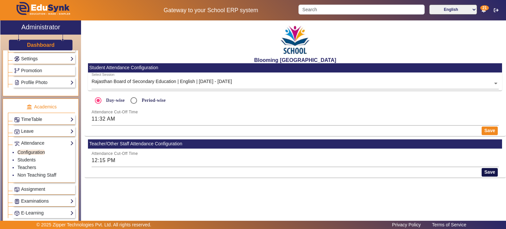
click at [486, 171] on button "Save" at bounding box center [490, 172] width 16 height 9
click at [25, 158] on link "Students" at bounding box center [26, 159] width 18 height 5
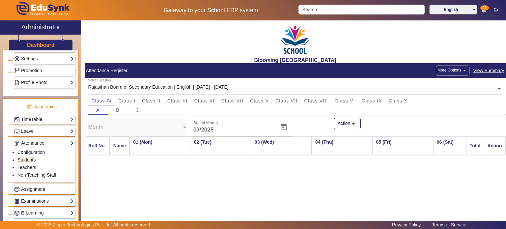
scroll to position [0, 264]
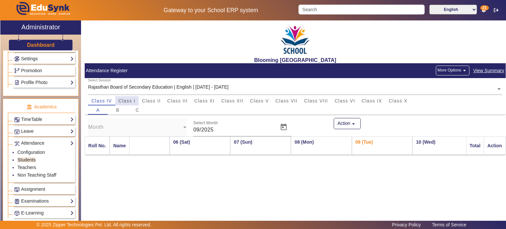
click at [132, 98] on span "Class I" at bounding box center [127, 100] width 17 height 5
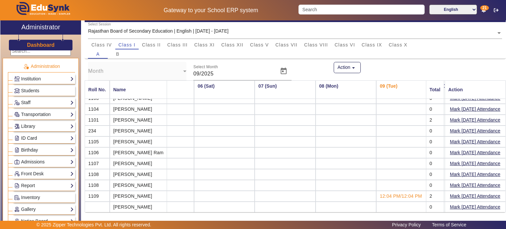
scroll to position [0, 0]
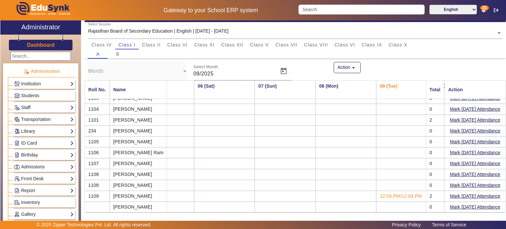
click at [35, 107] on link "Staff" at bounding box center [44, 108] width 60 height 8
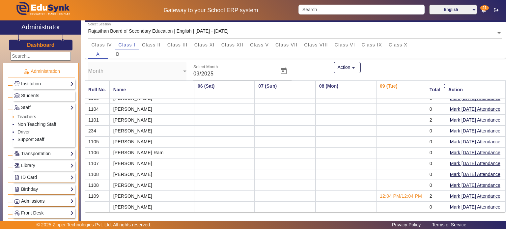
click at [32, 116] on link "Teachers" at bounding box center [26, 116] width 19 height 5
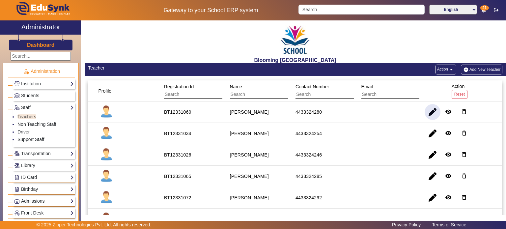
click at [425, 112] on span "button" at bounding box center [433, 112] width 16 height 16
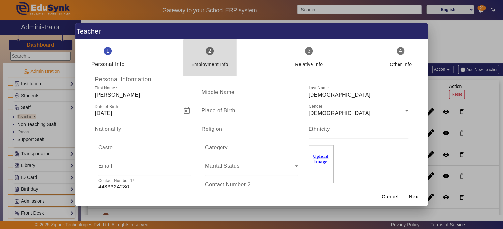
click at [215, 63] on div "Employment Info" at bounding box center [209, 64] width 37 height 8
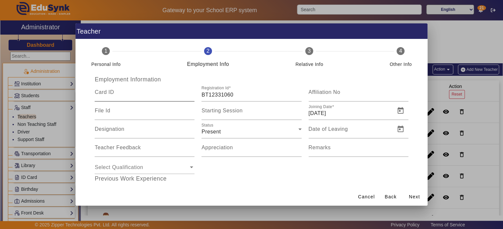
click at [170, 89] on div "Card ID" at bounding box center [145, 92] width 100 height 18
type input "6"
click at [113, 59] on div "Personal Info" at bounding box center [105, 61] width 29 height 13
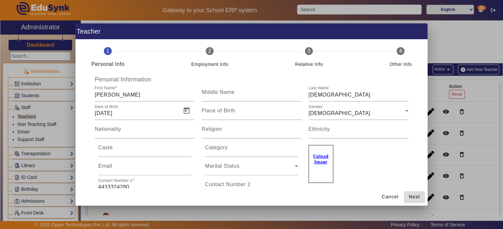
click at [413, 195] on span "Next" at bounding box center [413, 196] width 11 height 7
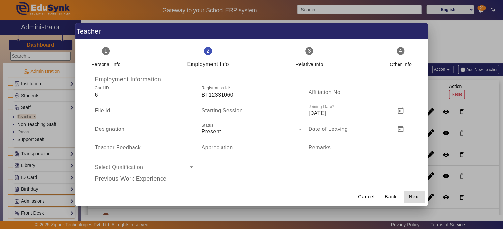
click at [413, 195] on span "Next" at bounding box center [413, 196] width 11 height 7
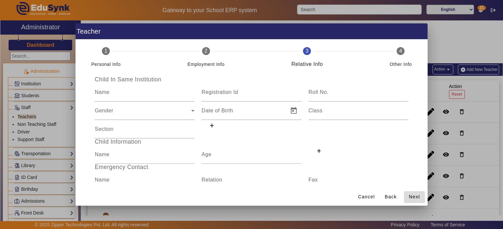
click at [413, 195] on span "Next" at bounding box center [413, 196] width 11 height 7
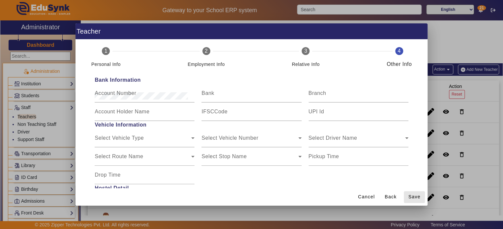
click at [413, 195] on span "Save" at bounding box center [414, 196] width 12 height 7
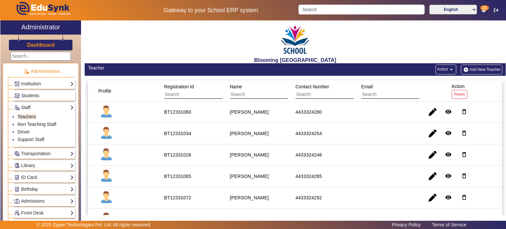
click at [45, 45] on h3 "Dashboard" at bounding box center [41, 45] width 28 height 6
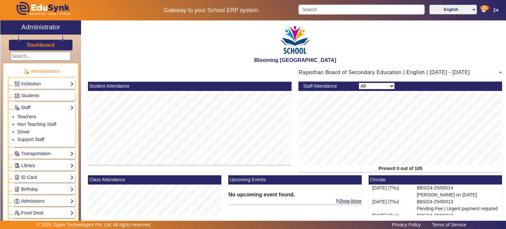
click at [45, 45] on h3 "Dashboard" at bounding box center [41, 45] width 28 height 6
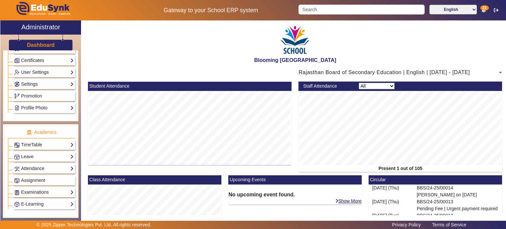
scroll to position [178, 0]
click at [46, 165] on link "Attendance" at bounding box center [44, 168] width 60 height 8
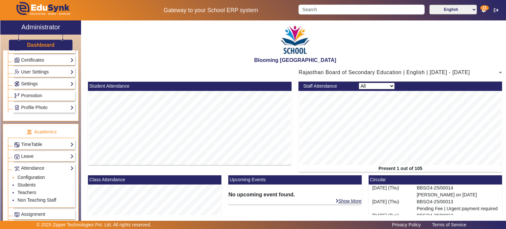
click at [37, 175] on link "Configuration" at bounding box center [30, 177] width 27 height 5
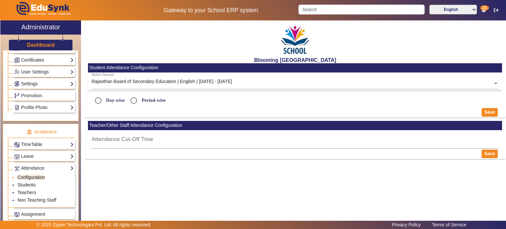
type input "12:15 PM"
radio input "true"
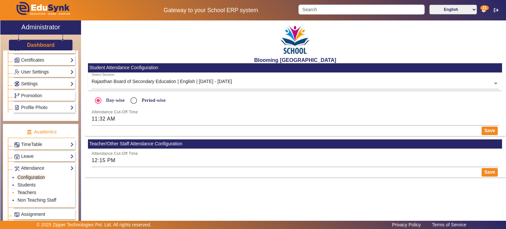
click at [31, 190] on link "Teachers" at bounding box center [26, 192] width 19 height 5
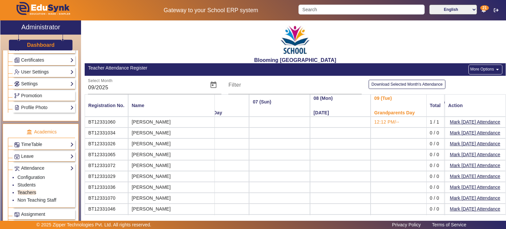
scroll to position [0, 330]
click at [32, 183] on link "Students" at bounding box center [26, 184] width 18 height 5
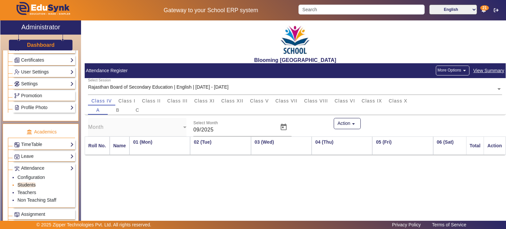
scroll to position [0, 264]
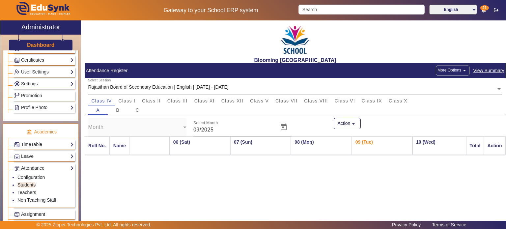
click at [48, 45] on h3 "Dashboard" at bounding box center [41, 45] width 28 height 6
